Goal: Information Seeking & Learning: Find specific fact

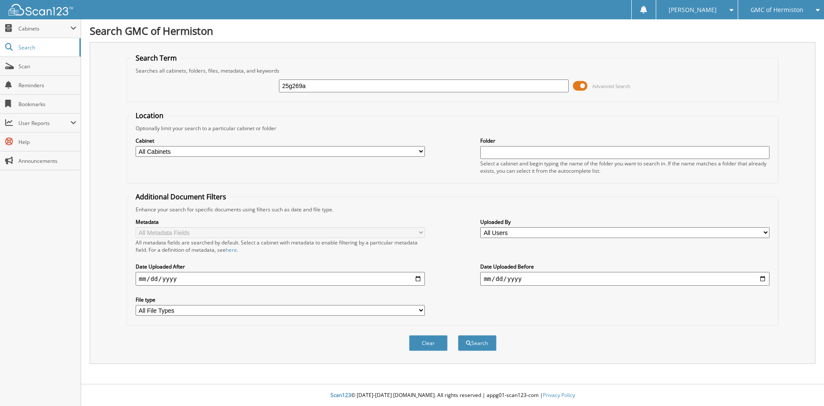
type input "25g269a"
click at [458, 335] on button "Search" at bounding box center [477, 343] width 39 height 16
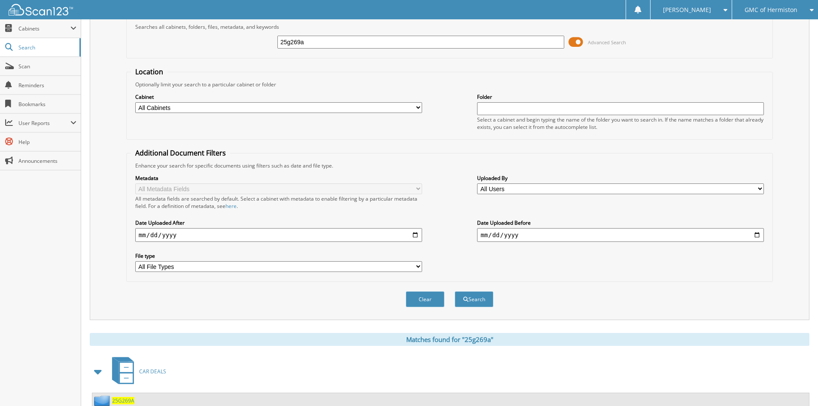
scroll to position [74, 0]
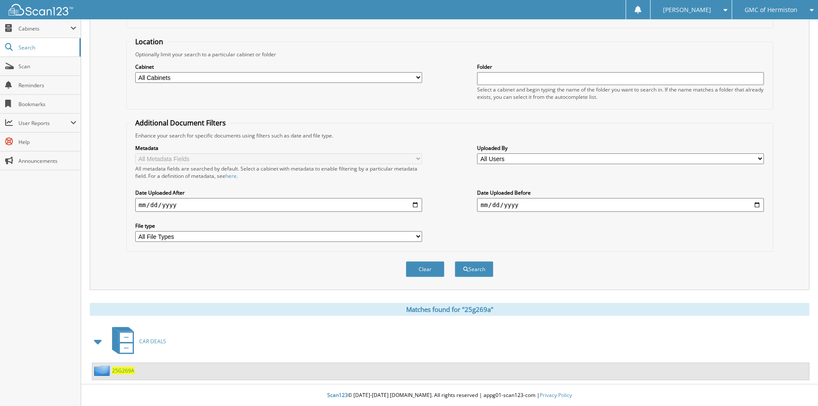
click at [121, 370] on span "25G269A" at bounding box center [123, 370] width 22 height 7
